Goal: Information Seeking & Learning: Learn about a topic

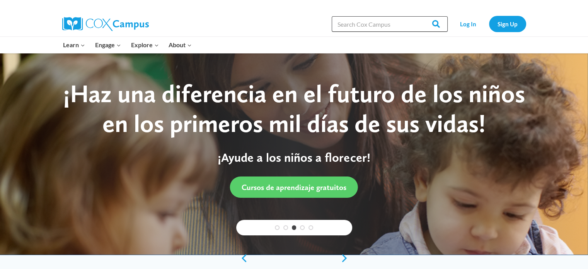
click at [360, 30] on input "Search in [URL][DOMAIN_NAME]" at bounding box center [390, 23] width 116 height 15
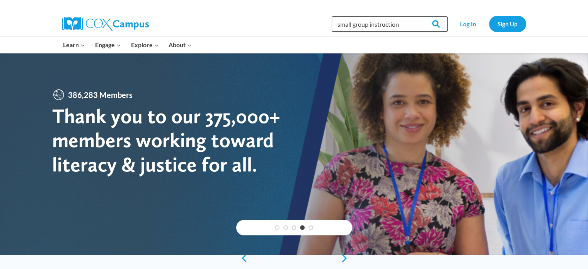
type input "small group instruction"
click at [418, 16] on input "Search" at bounding box center [433, 23] width 30 height 15
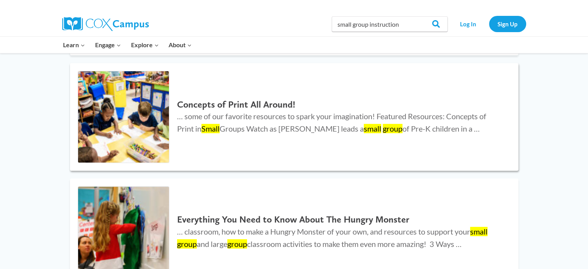
scroll to position [387, 0]
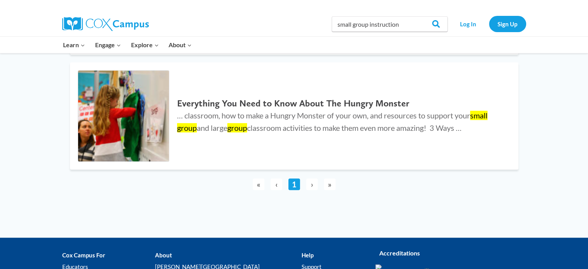
click at [311, 185] on span "›" at bounding box center [312, 184] width 12 height 12
drag, startPoint x: 402, startPoint y: 25, endPoint x: 370, endPoint y: 33, distance: 33.0
click at [370, 33] on div "Search in https://coxcampus.org/ small group instruction Search Search" at bounding box center [390, 24] width 116 height 25
type input "small group"
click at [418, 16] on input "Search" at bounding box center [433, 23] width 30 height 15
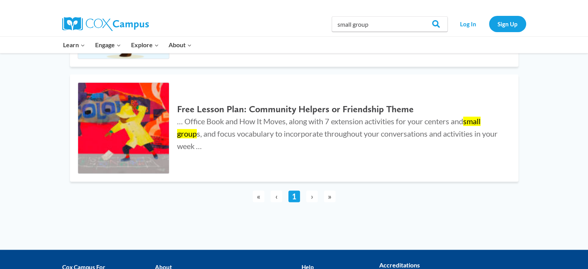
scroll to position [1276, 0]
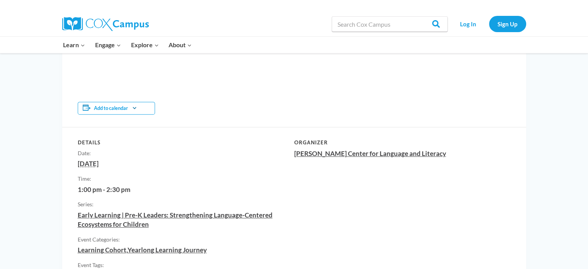
scroll to position [425, 0]
